Goal: Task Accomplishment & Management: Manage account settings

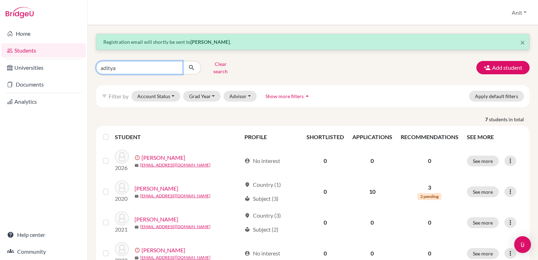
click at [175, 64] on input "aditya" at bounding box center [139, 67] width 87 height 13
type input "[PERSON_NAME]"
click button "submit" at bounding box center [191, 67] width 19 height 13
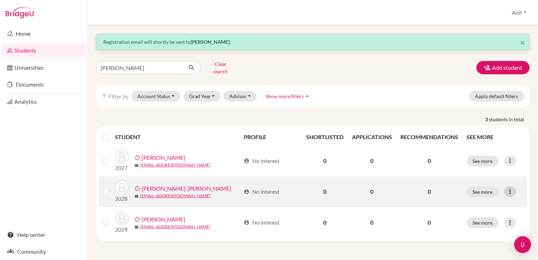
click at [508, 188] on icon at bounding box center [509, 191] width 7 height 7
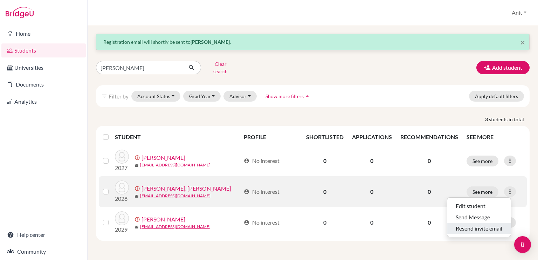
click at [476, 225] on button "Resend invite email" at bounding box center [478, 228] width 63 height 11
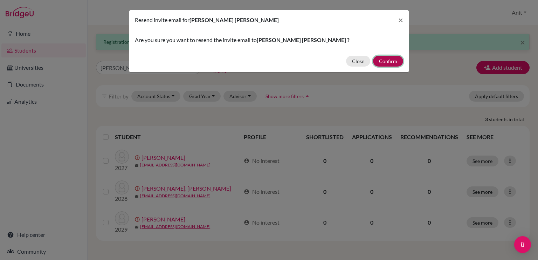
click at [389, 61] on button "Confirm" at bounding box center [388, 61] width 30 height 11
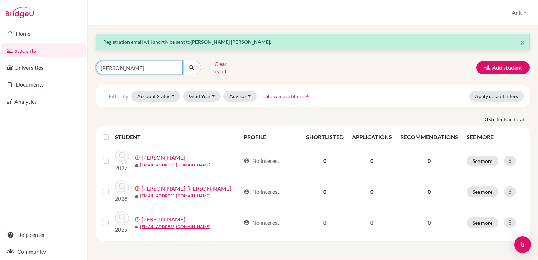
click at [175, 63] on input "[PERSON_NAME]" at bounding box center [139, 67] width 87 height 13
click at [130, 66] on input "Find student by name..." at bounding box center [139, 67] width 87 height 13
type input "bhuveer"
click button "submit" at bounding box center [191, 67] width 19 height 13
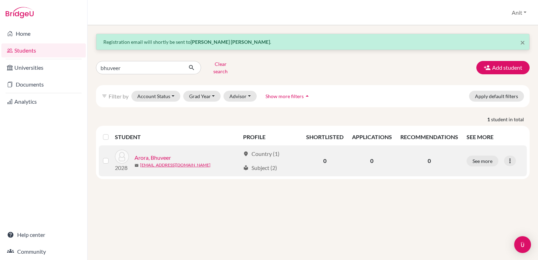
click at [159, 153] on link "Arora, Bhuveer" at bounding box center [152, 157] width 36 height 8
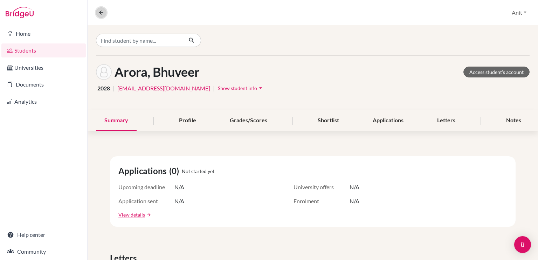
click at [101, 13] on icon at bounding box center [101, 12] width 6 height 6
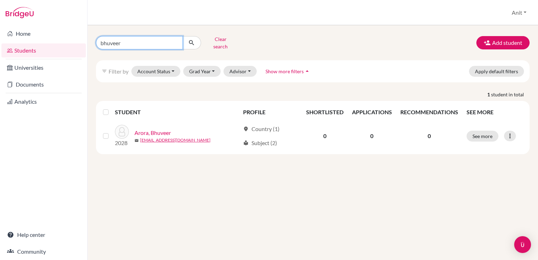
click at [175, 39] on input "bhuveer" at bounding box center [139, 42] width 87 height 13
type input "nadr"
click button "submit" at bounding box center [191, 42] width 19 height 13
